Goal: Use online tool/utility: Utilize a website feature to perform a specific function

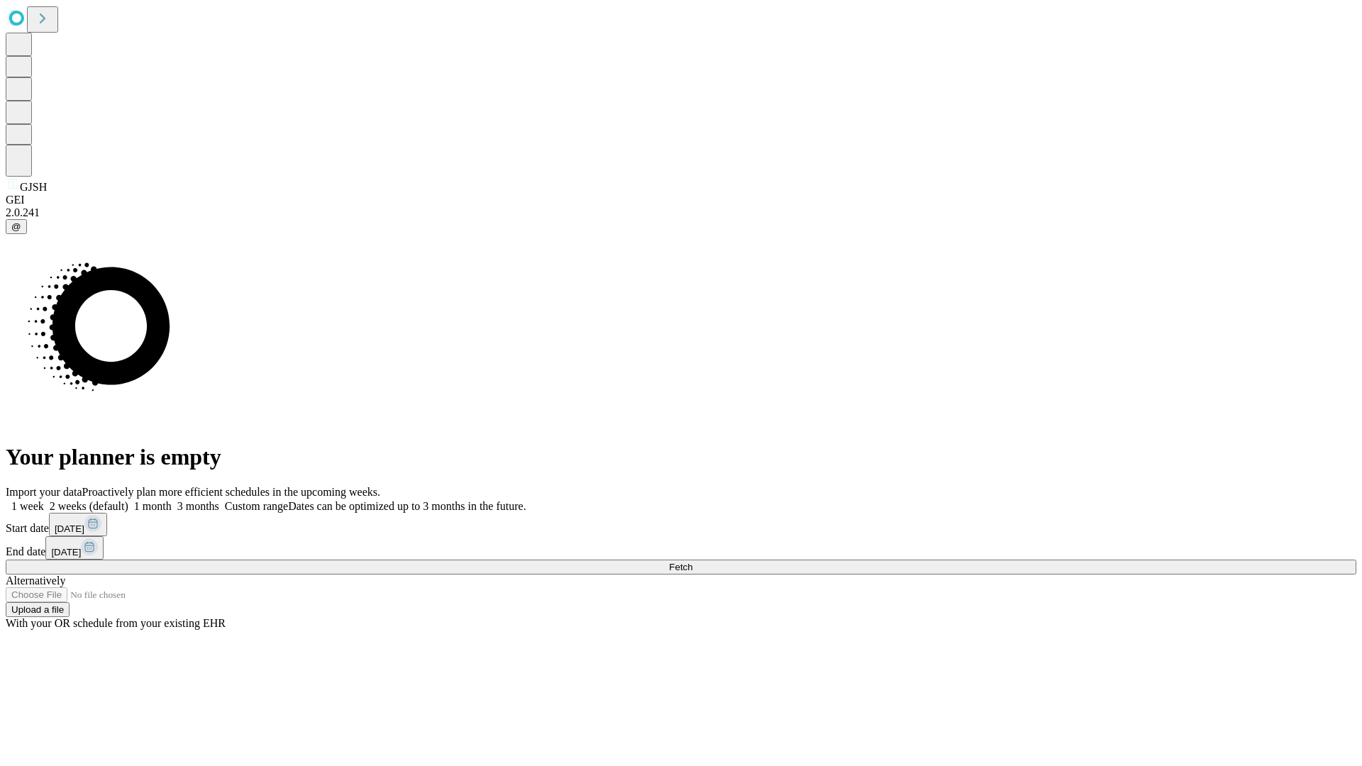
click at [692, 562] on span "Fetch" at bounding box center [680, 567] width 23 height 11
